Goal: Task Accomplishment & Management: Use online tool/utility

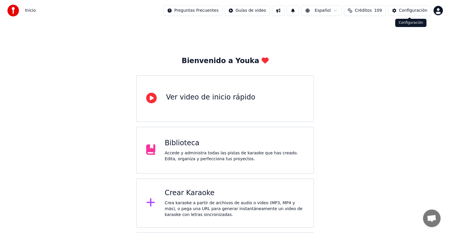
scroll to position [18, 0]
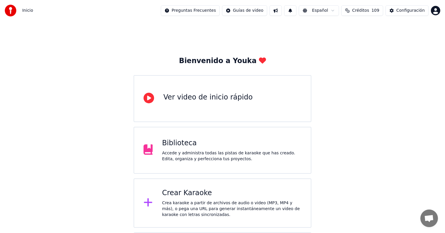
click at [185, 195] on div "Crear Karaoke" at bounding box center [231, 192] width 139 height 9
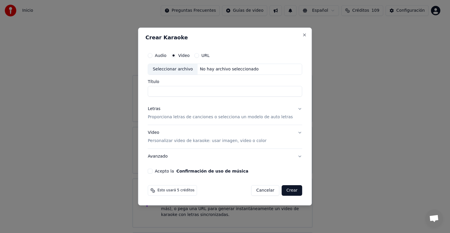
click at [185, 71] on div "Seleccionar archivo" at bounding box center [172, 69] width 49 height 11
click at [221, 92] on input "**********" at bounding box center [225, 91] width 154 height 11
type input "**********"
click at [208, 116] on p "Proporciona letras de canciones o selecciona un modelo de auto letras" at bounding box center [220, 117] width 145 height 6
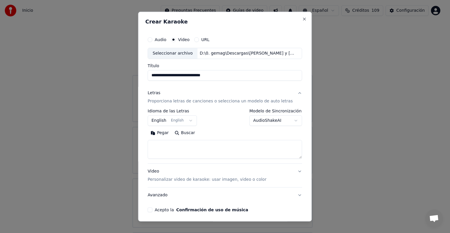
click at [160, 119] on button "English English" at bounding box center [172, 120] width 49 height 11
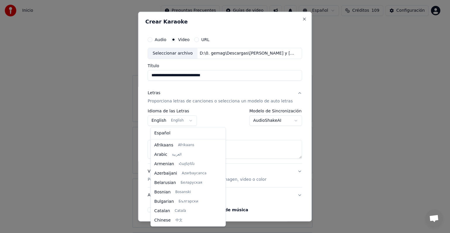
scroll to position [47, 0]
select select "**"
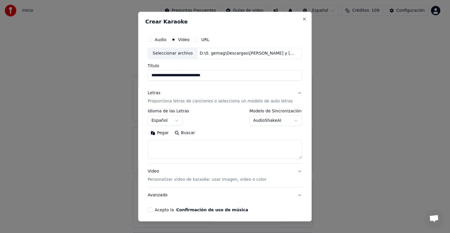
click at [164, 142] on textarea at bounding box center [225, 149] width 154 height 19
paste textarea "**********"
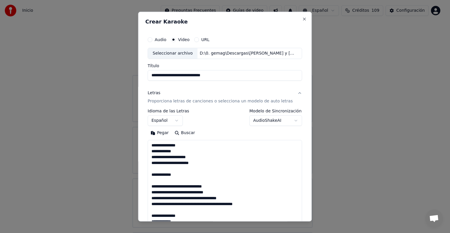
scroll to position [446, 0]
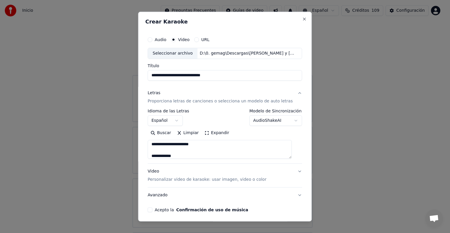
type textarea "**********"
drag, startPoint x: 152, startPoint y: 209, endPoint x: 158, endPoint y: 201, distance: 10.1
click at [152, 209] on button "Acepto la Confirmación de uso de música" at bounding box center [150, 209] width 5 height 5
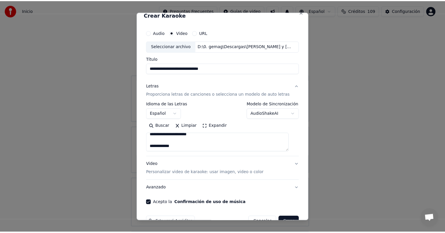
scroll to position [23, 0]
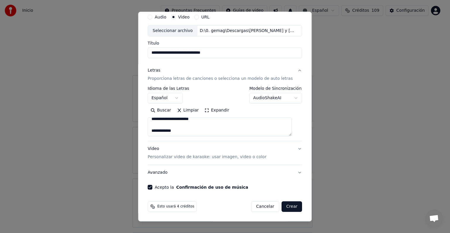
click at [281, 209] on button "Crear" at bounding box center [291, 206] width 21 height 11
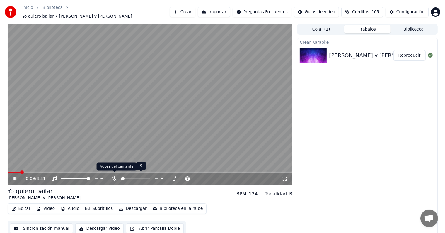
click at [114, 176] on icon at bounding box center [115, 178] width 6 height 5
click at [8, 170] on span at bounding box center [10, 172] width 4 height 4
click at [39, 167] on video at bounding box center [150, 104] width 285 height 160
click at [39, 168] on video at bounding box center [150, 104] width 285 height 160
click at [38, 170] on span at bounding box center [40, 172] width 4 height 4
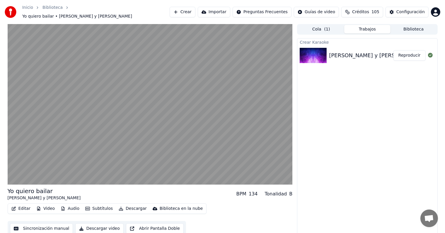
click at [127, 204] on button "Descargar" at bounding box center [132, 208] width 33 height 8
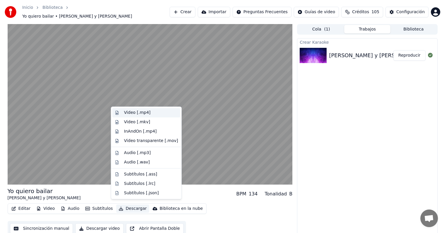
click at [135, 110] on div "Video [.mp4]" at bounding box center [137, 113] width 26 height 6
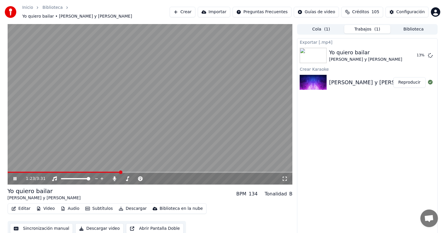
click at [159, 105] on video at bounding box center [150, 104] width 285 height 160
click at [412, 129] on div "Exportar [.mp4] Yo quiero bailar [PERSON_NAME] y [PERSON_NAME] 35 % Crear Karao…" at bounding box center [367, 137] width 140 height 198
click at [413, 53] on button "Mostrar" at bounding box center [413, 55] width 26 height 11
